Goal: Download file/media

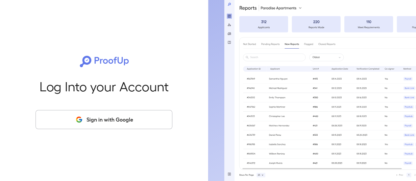
click at [133, 116] on button "Sign in with Google" at bounding box center [104, 119] width 137 height 19
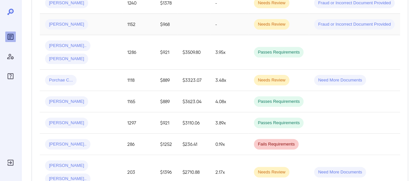
scroll to position [263, 0]
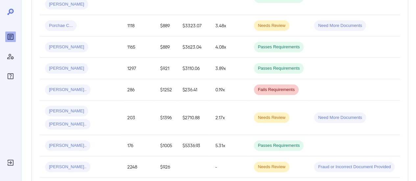
click at [98, 85] on div "[PERSON_NAME].." at bounding box center [81, 90] width 72 height 11
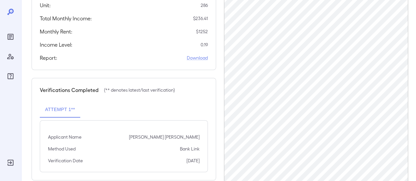
scroll to position [128, 0]
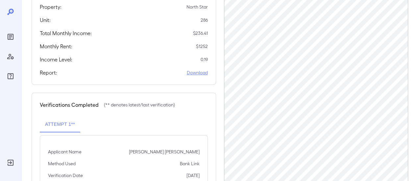
click at [202, 76] on link "Download" at bounding box center [197, 72] width 21 height 7
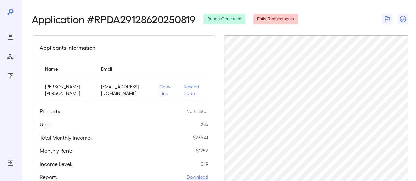
scroll to position [0, 0]
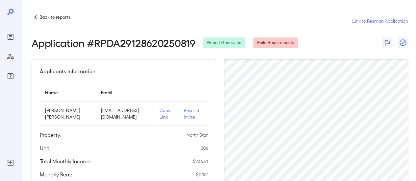
click at [59, 16] on p "Back to reports" at bounding box center [55, 17] width 31 height 7
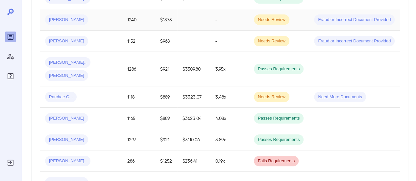
scroll to position [263, 0]
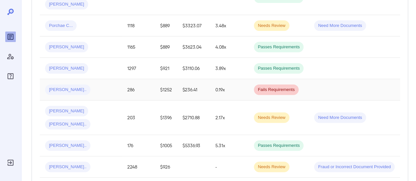
click at [65, 87] on span "[PERSON_NAME].." at bounding box center [67, 90] width 45 height 6
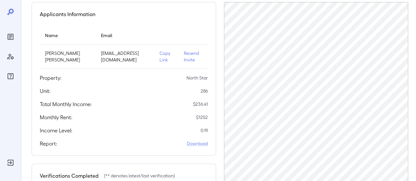
scroll to position [132, 0]
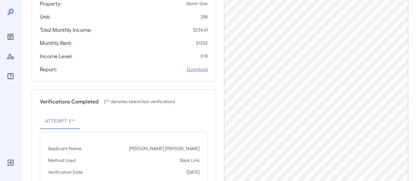
click at [199, 73] on link "Download" at bounding box center [197, 69] width 21 height 7
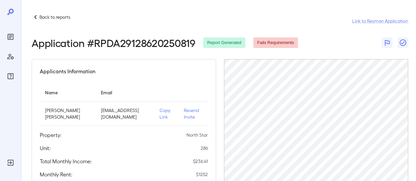
scroll to position [99, 0]
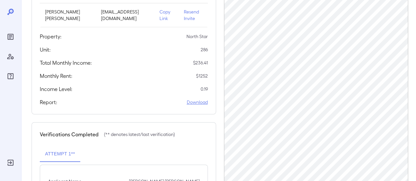
click at [197, 106] on link "Download" at bounding box center [197, 102] width 21 height 7
